Goal: Navigation & Orientation: Find specific page/section

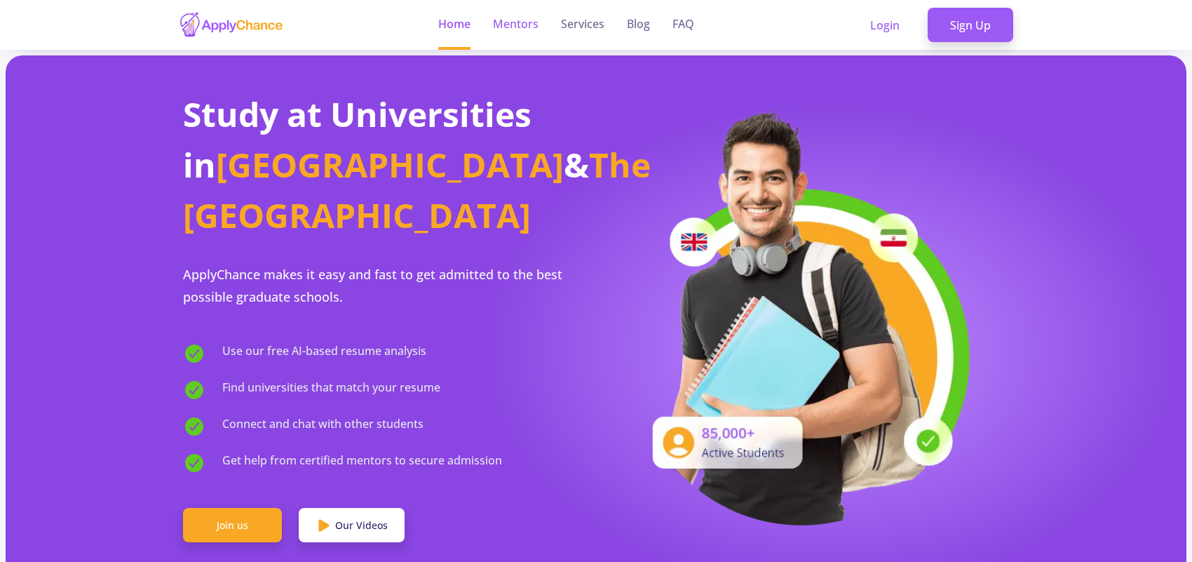
click at [516, 14] on link "Mentors" at bounding box center [516, 25] width 46 height 50
click at [576, 19] on link "Services" at bounding box center [582, 25] width 43 height 50
click at [575, 25] on link "Services" at bounding box center [582, 25] width 43 height 50
click at [585, 37] on link "Services" at bounding box center [582, 25] width 43 height 50
